Goal: Task Accomplishment & Management: Use online tool/utility

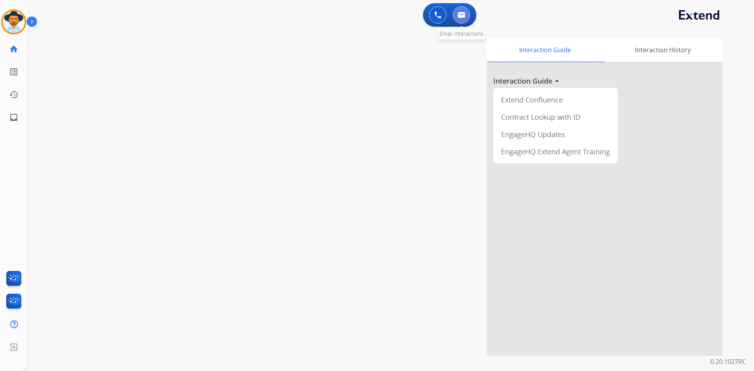
click at [460, 15] on img at bounding box center [461, 15] width 8 height 6
select select "**********"
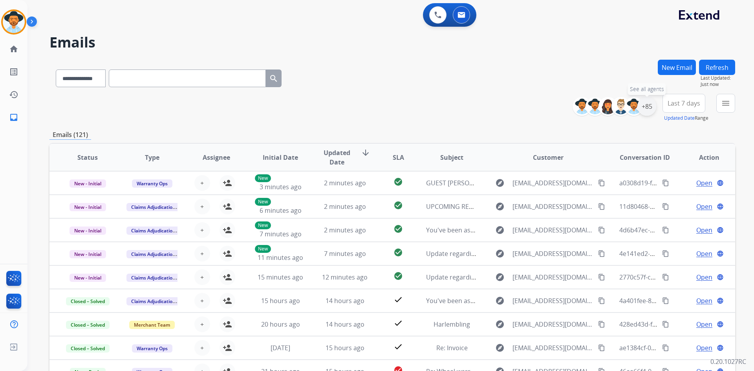
click at [645, 104] on div "+85" at bounding box center [646, 106] width 19 height 19
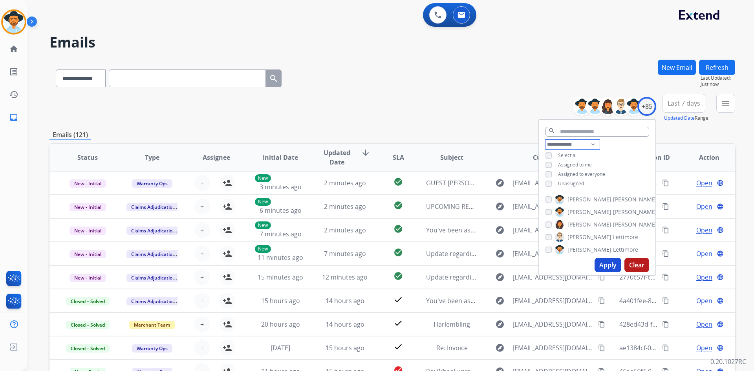
click at [579, 142] on select "**********" at bounding box center [572, 144] width 54 height 9
select select "**********"
click at [545, 140] on select "**********" at bounding box center [572, 144] width 54 height 9
click at [577, 173] on span "Unassigned" at bounding box center [571, 174] width 26 height 7
click at [606, 267] on button "Apply" at bounding box center [607, 265] width 27 height 14
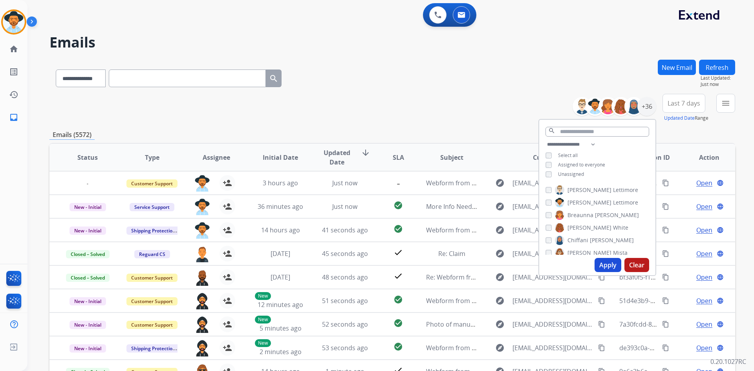
click at [573, 155] on span "Select all" at bounding box center [568, 155] width 20 height 7
click at [608, 262] on button "Apply" at bounding box center [607, 265] width 27 height 14
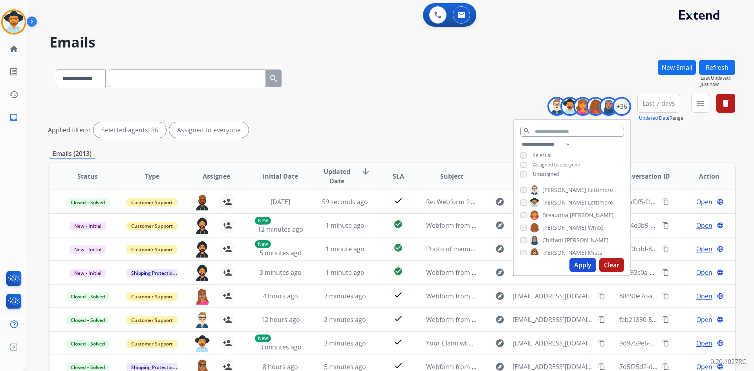
click at [427, 135] on div "Applied filters: Selected agents: 36 Assigned to everyone" at bounding box center [390, 130] width 685 height 16
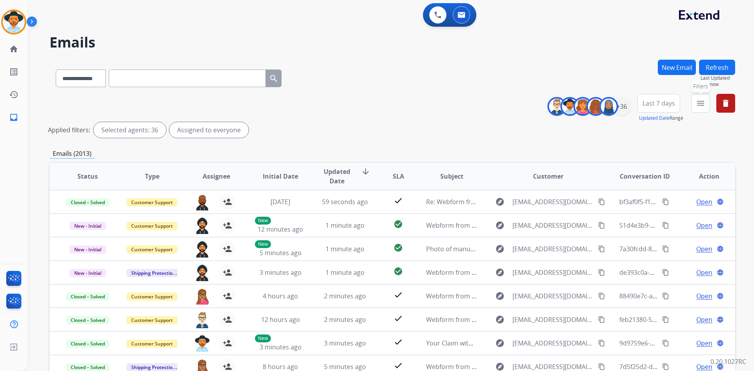
click at [699, 104] on mat-icon "menu" at bounding box center [700, 103] width 9 height 9
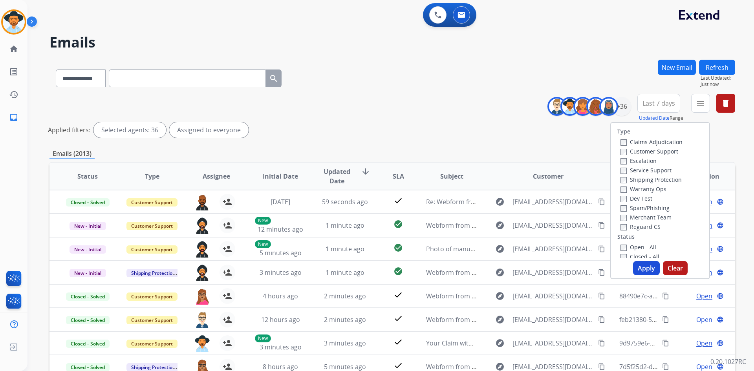
click at [644, 248] on label "Open - All" at bounding box center [638, 246] width 36 height 7
click at [644, 270] on button "Apply" at bounding box center [646, 268] width 27 height 14
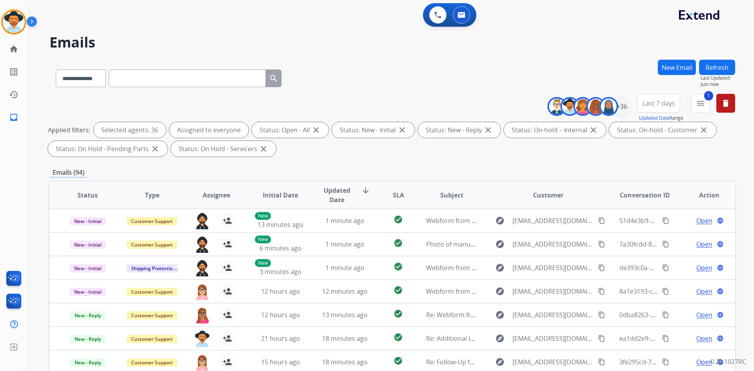
click at [667, 102] on span "Last 7 days" at bounding box center [658, 103] width 33 height 3
click at [651, 197] on div "Last 90 days" at bounding box center [655, 199] width 43 height 12
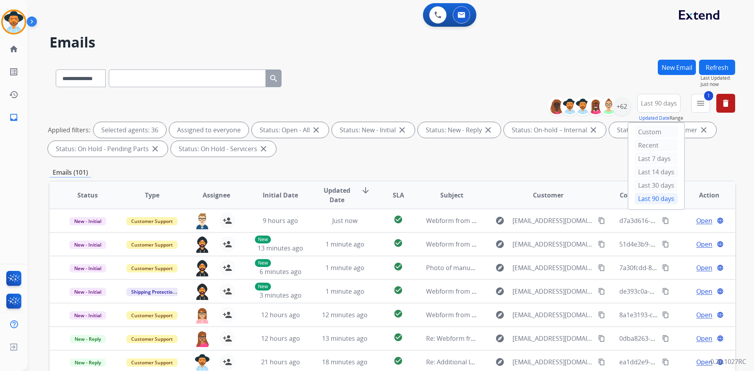
scroll to position [1, 0]
click at [415, 163] on div "**********" at bounding box center [391, 272] width 685 height 425
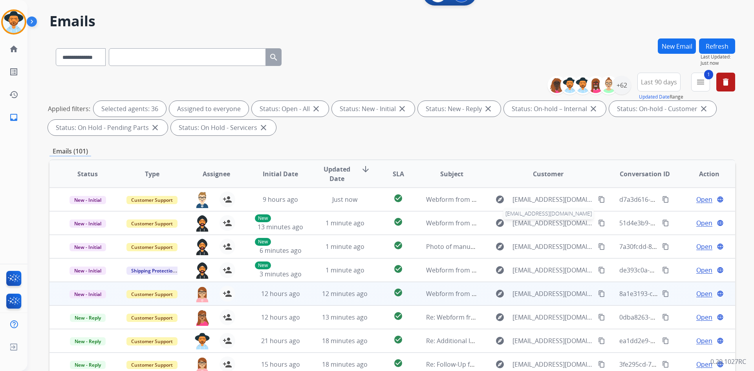
scroll to position [0, 0]
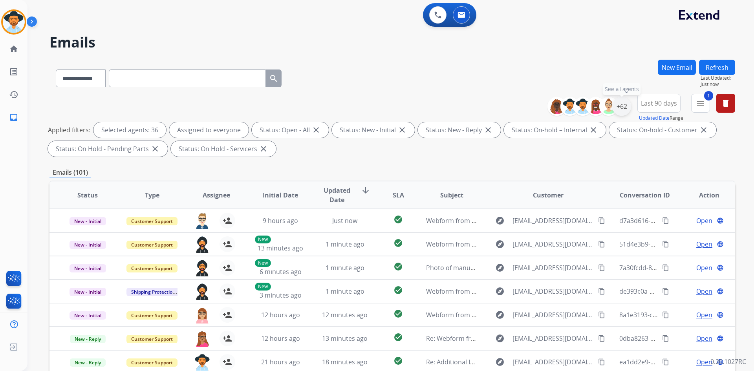
click at [622, 105] on div "+62" at bounding box center [621, 106] width 19 height 19
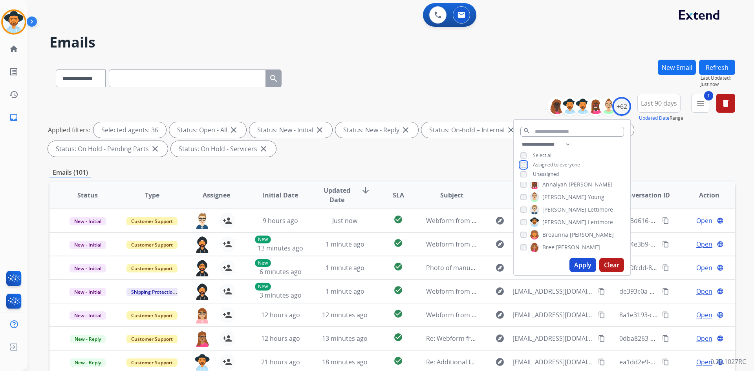
scroll to position [79, 0]
click at [606, 263] on button "Clear" at bounding box center [611, 265] width 25 height 14
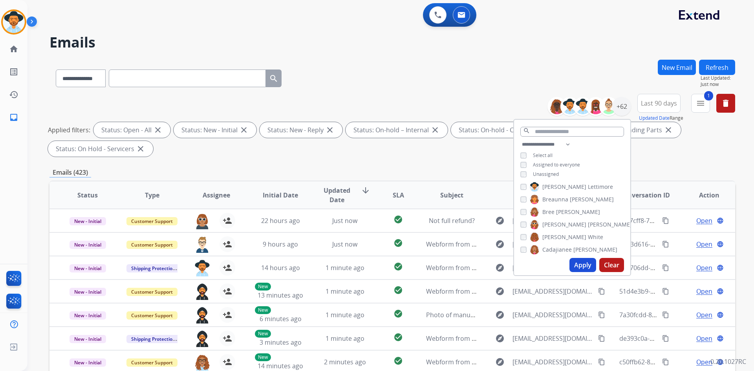
click at [560, 235] on label "[PERSON_NAME]" at bounding box center [566, 236] width 73 height 9
click at [581, 264] on button "Apply" at bounding box center [582, 265] width 27 height 14
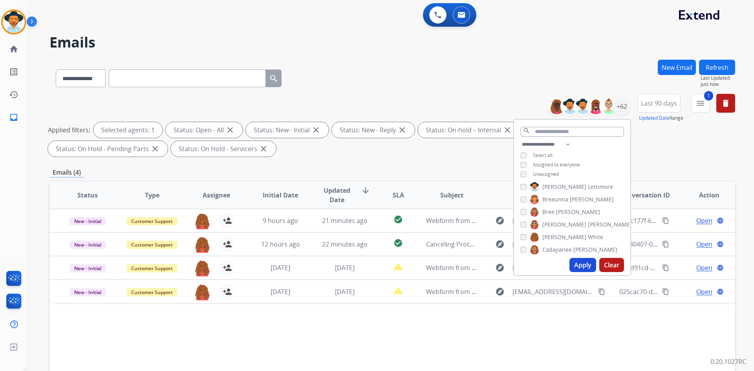
click at [384, 84] on div "**********" at bounding box center [391, 77] width 685 height 34
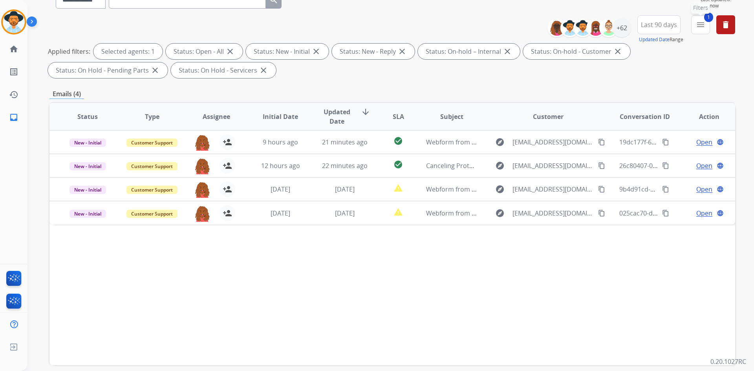
click at [693, 30] on button "1 menu Filters" at bounding box center [700, 24] width 19 height 19
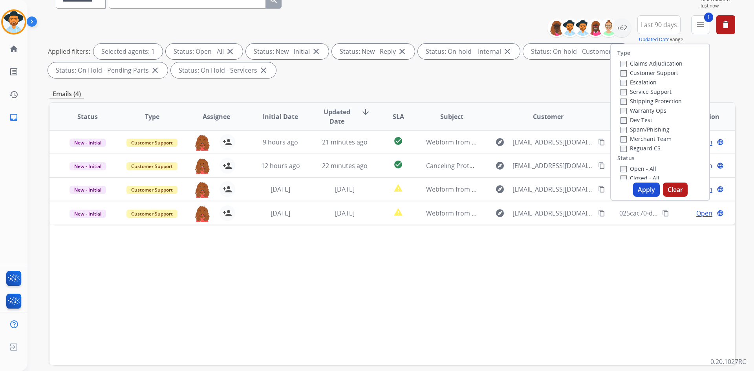
click at [623, 168] on label "Open - All" at bounding box center [638, 168] width 36 height 7
click at [644, 193] on button "Apply" at bounding box center [646, 190] width 27 height 14
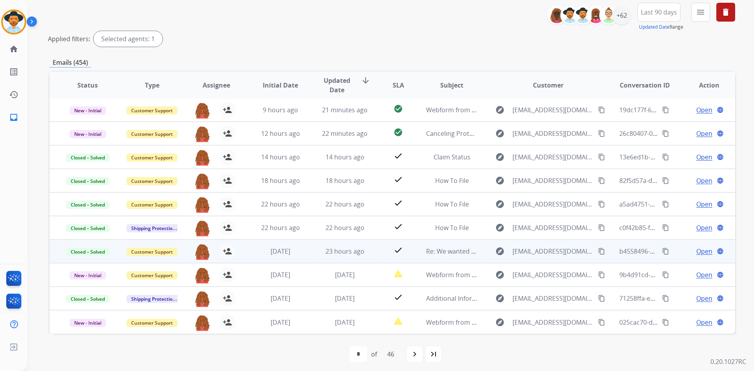
scroll to position [95, 0]
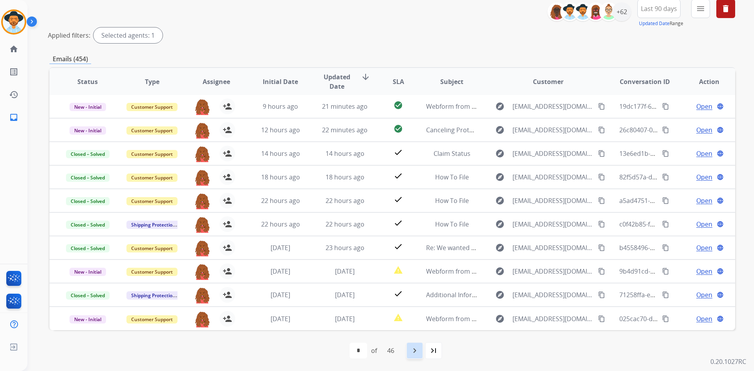
click at [418, 352] on mat-icon "navigate_next" at bounding box center [414, 350] width 9 height 9
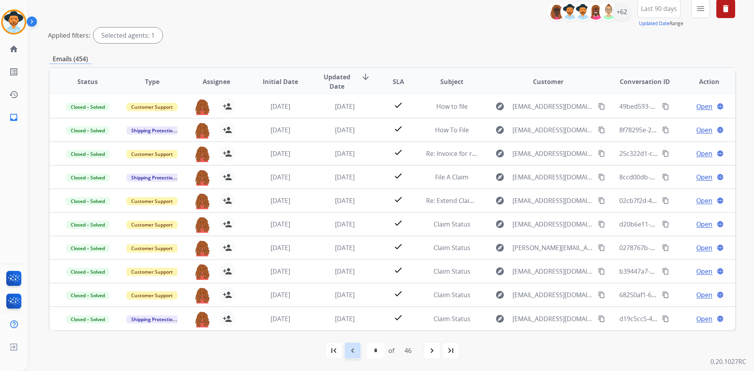
click at [348, 354] on mat-icon "navigate_before" at bounding box center [352, 350] width 9 height 9
select select "*"
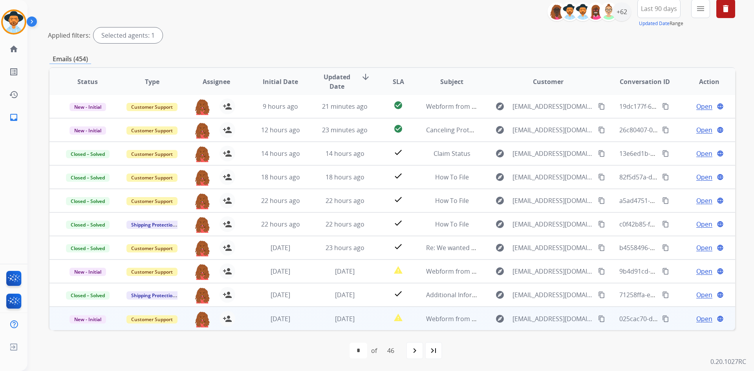
click at [698, 321] on span "Open" at bounding box center [704, 318] width 16 height 9
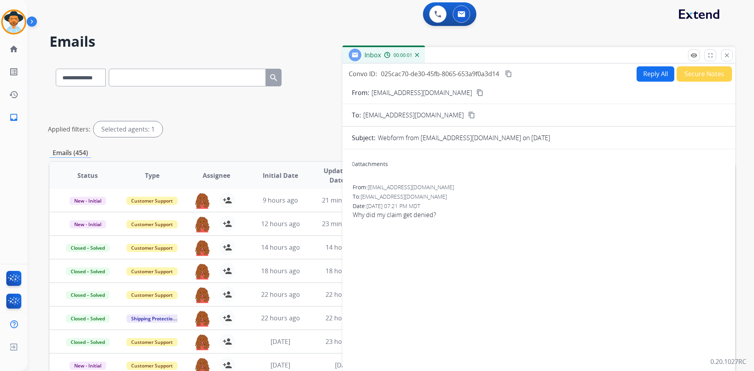
scroll to position [0, 0]
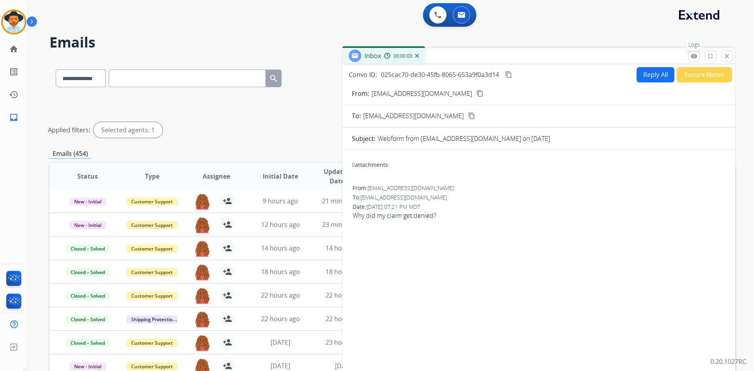
click at [692, 54] on mat-icon "remove_red_eye" at bounding box center [693, 56] width 7 height 7
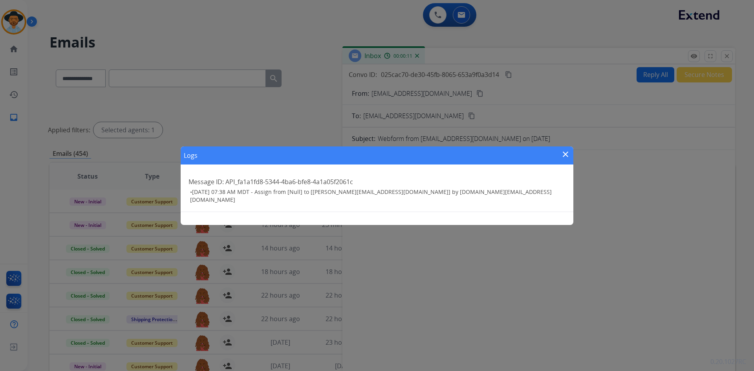
click at [563, 156] on mat-icon "close" at bounding box center [565, 154] width 9 height 9
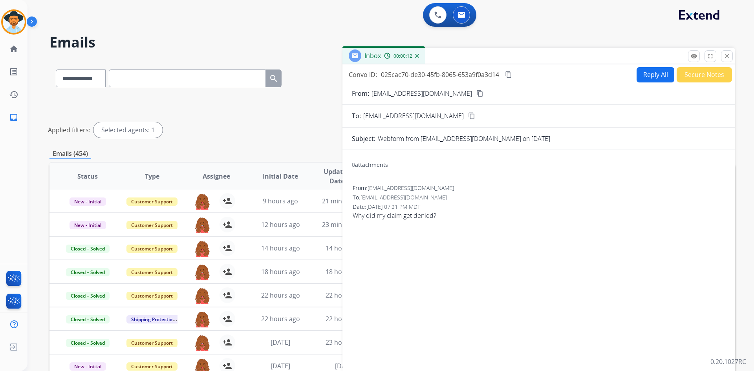
click at [700, 80] on button "Secure Notes" at bounding box center [703, 74] width 55 height 15
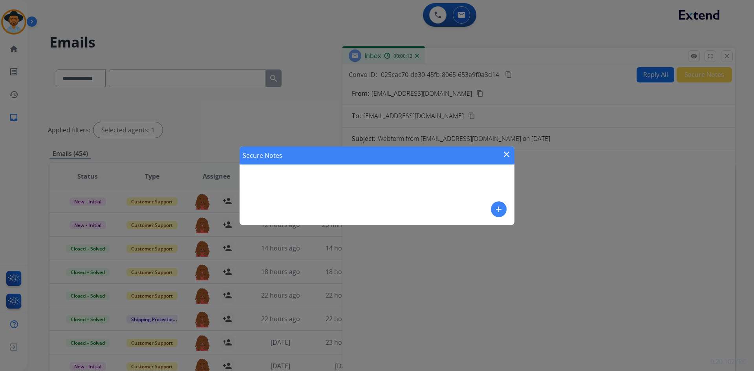
click at [510, 153] on mat-icon "close" at bounding box center [506, 154] width 9 height 9
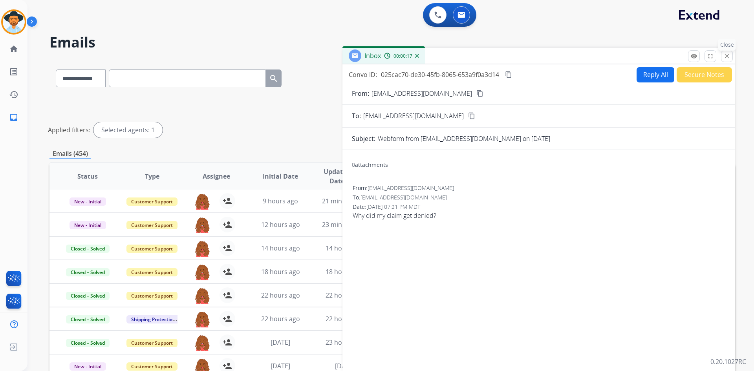
click at [724, 57] on mat-icon "close" at bounding box center [726, 56] width 7 height 7
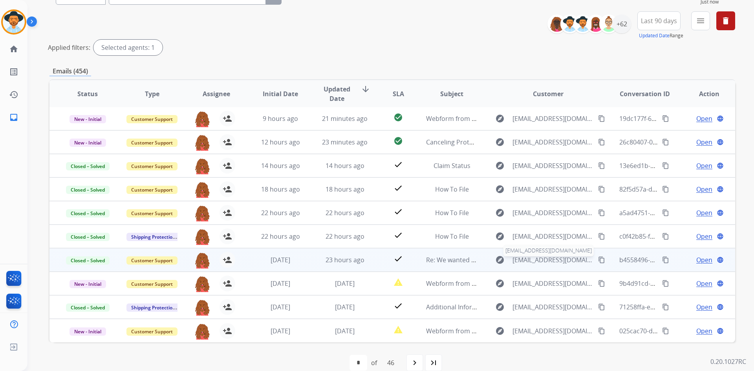
scroll to position [95, 0]
